Goal: Transaction & Acquisition: Download file/media

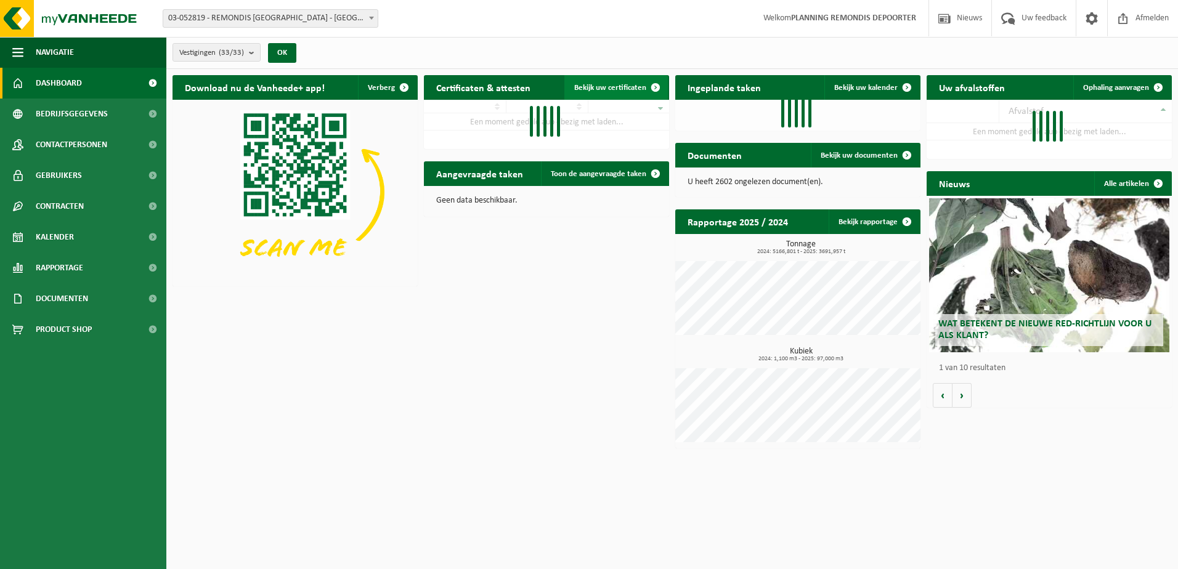
click at [627, 92] on link "Bekijk uw certificaten" at bounding box center [615, 87] width 103 height 25
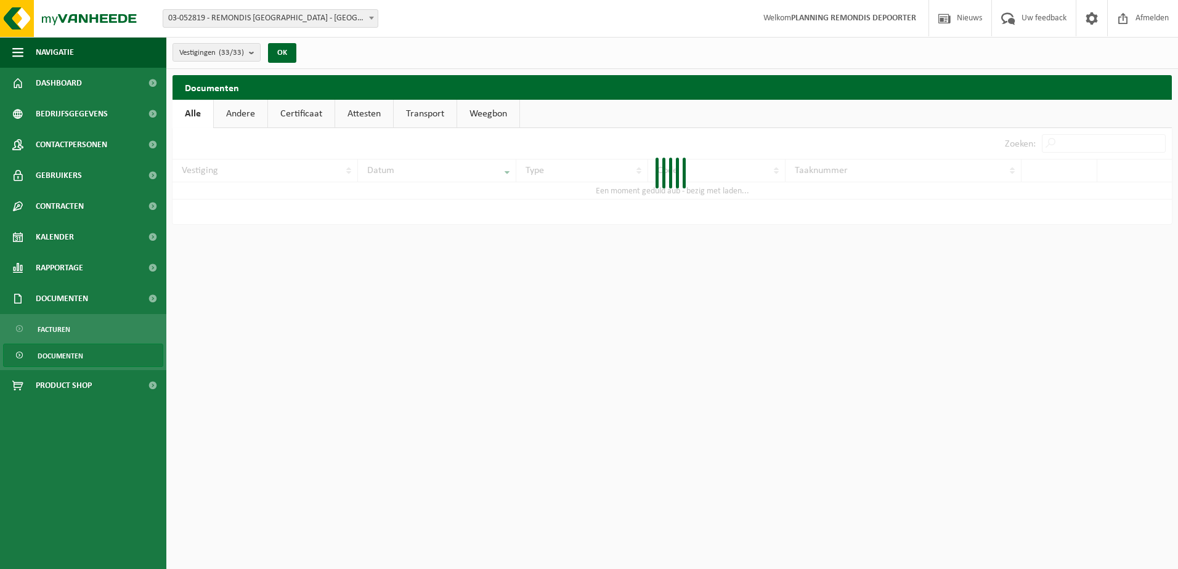
click at [492, 113] on link "Weegbon" at bounding box center [488, 114] width 62 height 28
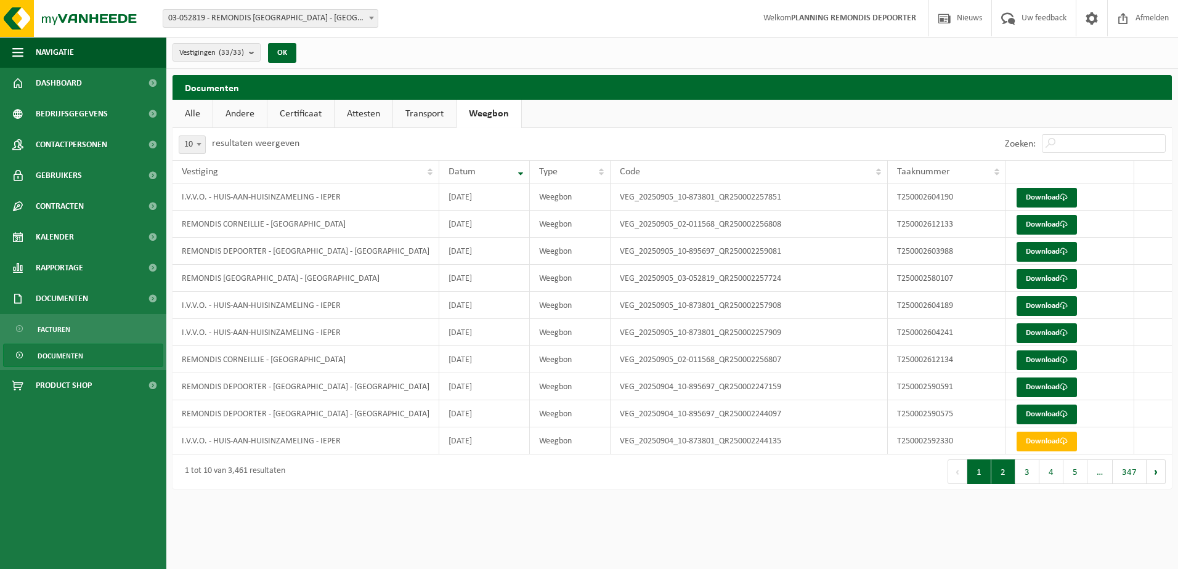
click at [1005, 480] on button "2" at bounding box center [1003, 471] width 24 height 25
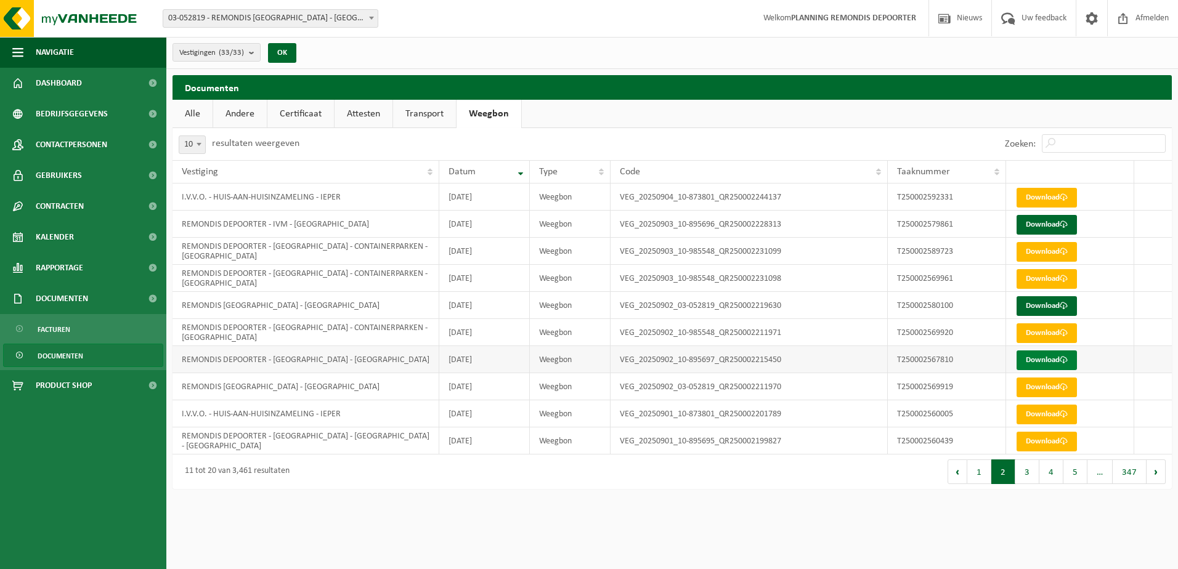
click at [1041, 361] on link "Download" at bounding box center [1046, 360] width 60 height 20
click at [1048, 220] on link "Download" at bounding box center [1046, 225] width 60 height 20
click at [982, 472] on button "1" at bounding box center [979, 471] width 24 height 25
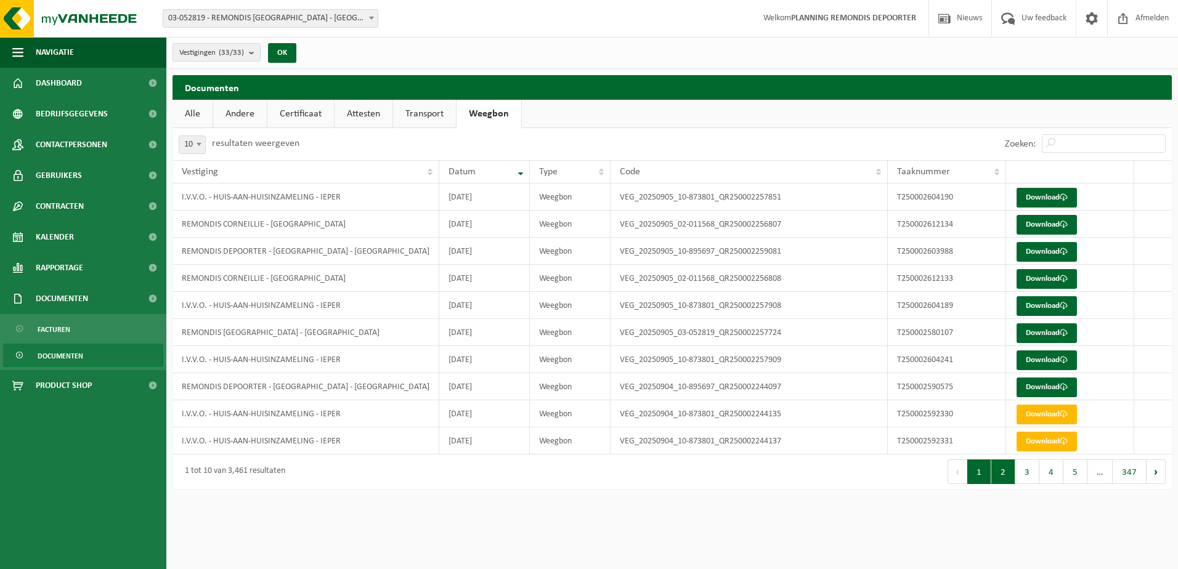
click at [1011, 467] on button "2" at bounding box center [1003, 471] width 24 height 25
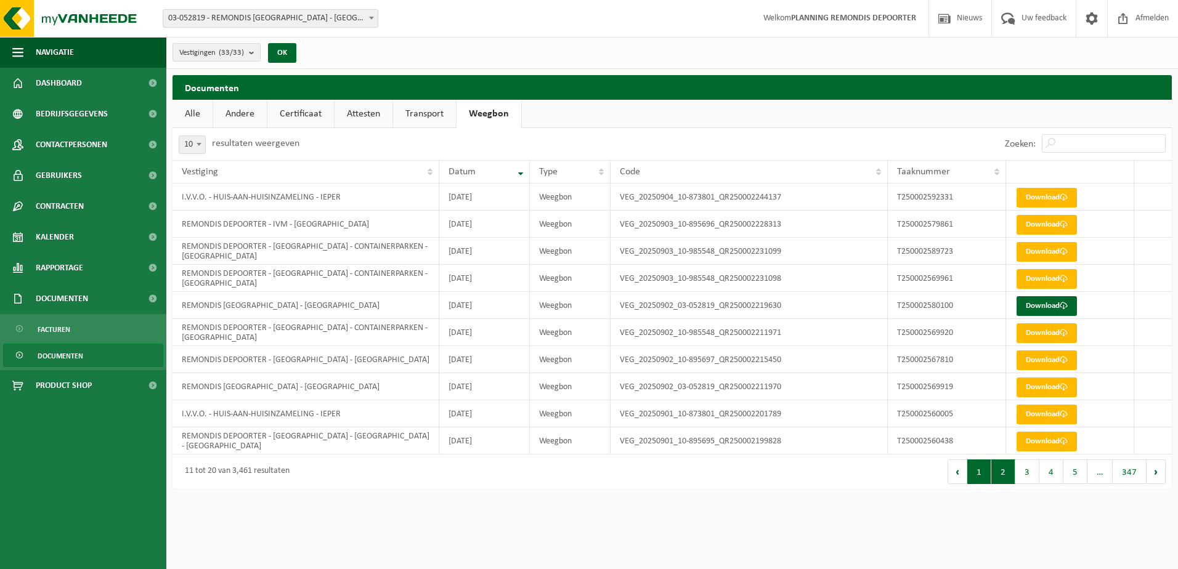
click at [980, 475] on button "1" at bounding box center [979, 471] width 24 height 25
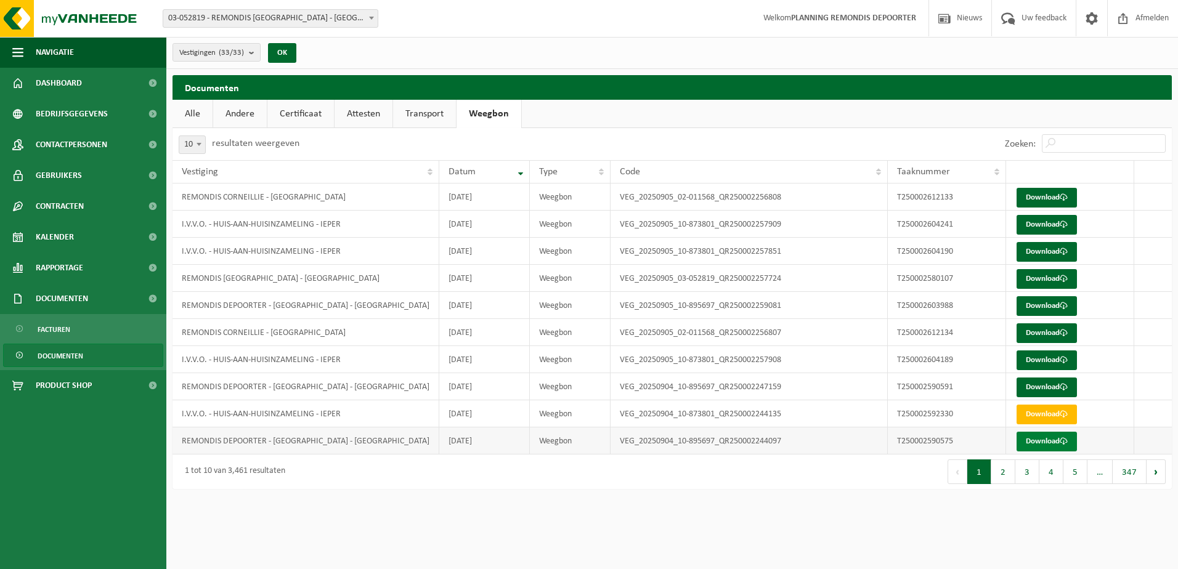
click at [1049, 439] on link "Download" at bounding box center [1046, 442] width 60 height 20
click at [1034, 301] on link "Download" at bounding box center [1046, 306] width 60 height 20
click at [1040, 307] on link "Download" at bounding box center [1046, 306] width 60 height 20
click at [1033, 386] on link "Download" at bounding box center [1046, 388] width 60 height 20
